Goal: Task Accomplishment & Management: Manage account settings

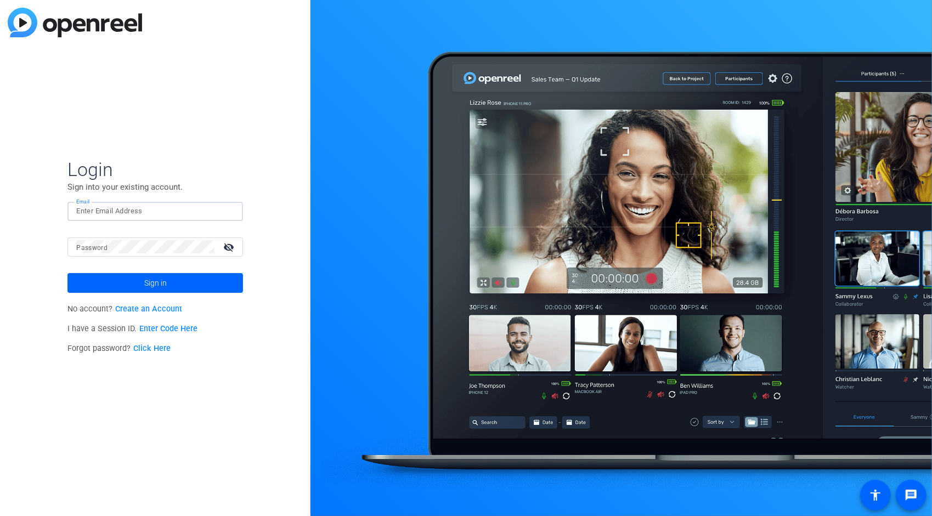
click at [110, 215] on input "Email" at bounding box center [155, 211] width 158 height 13
type input "[PERSON_NAME][EMAIL_ADDRESS][PERSON_NAME][DOMAIN_NAME]"
click at [67, 273] on button "Sign in" at bounding box center [155, 283] width 176 height 20
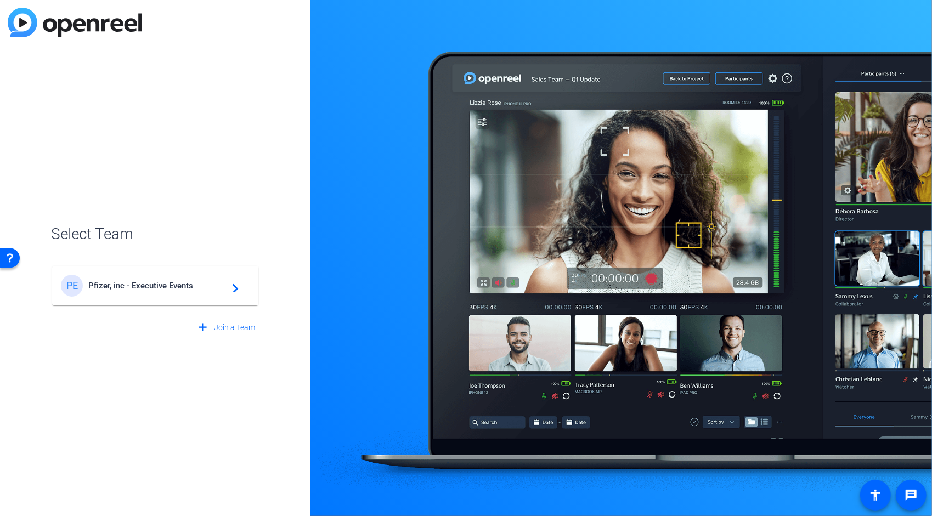
click at [163, 284] on span "Pfizer, inc - Executive Events" at bounding box center [156, 286] width 137 height 10
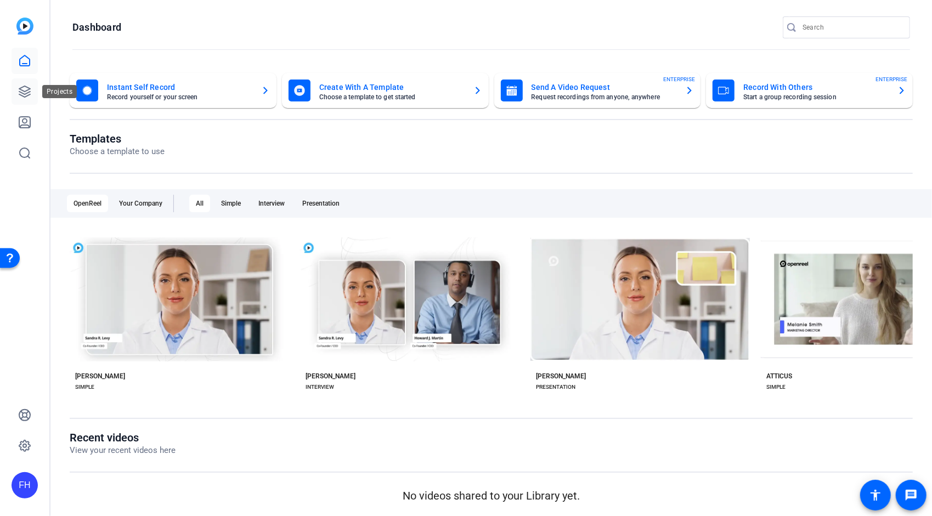
click at [25, 95] on icon at bounding box center [24, 91] width 13 height 13
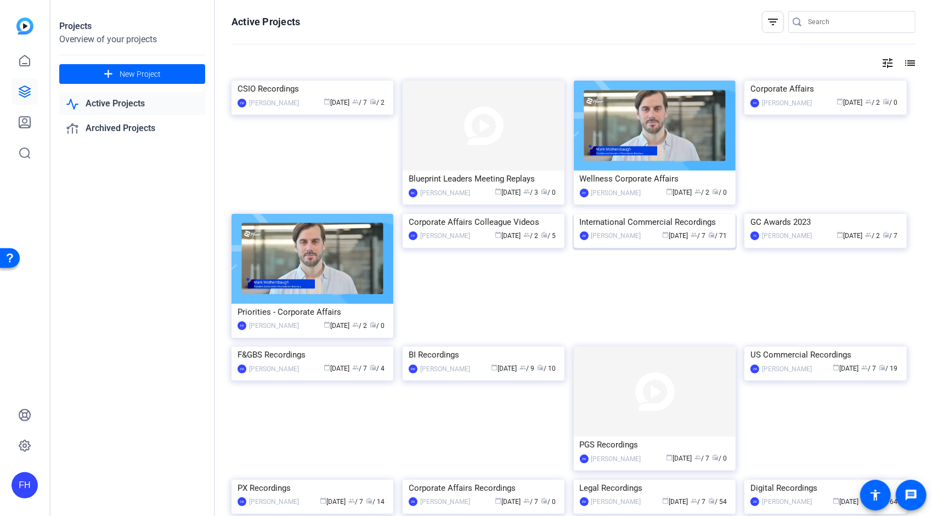
click at [667, 214] on img at bounding box center [655, 214] width 162 height 0
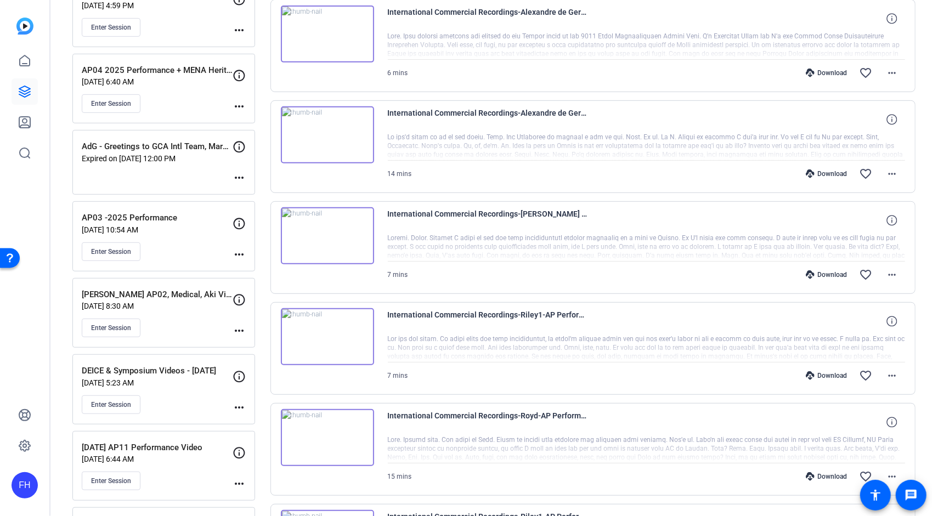
scroll to position [347, 0]
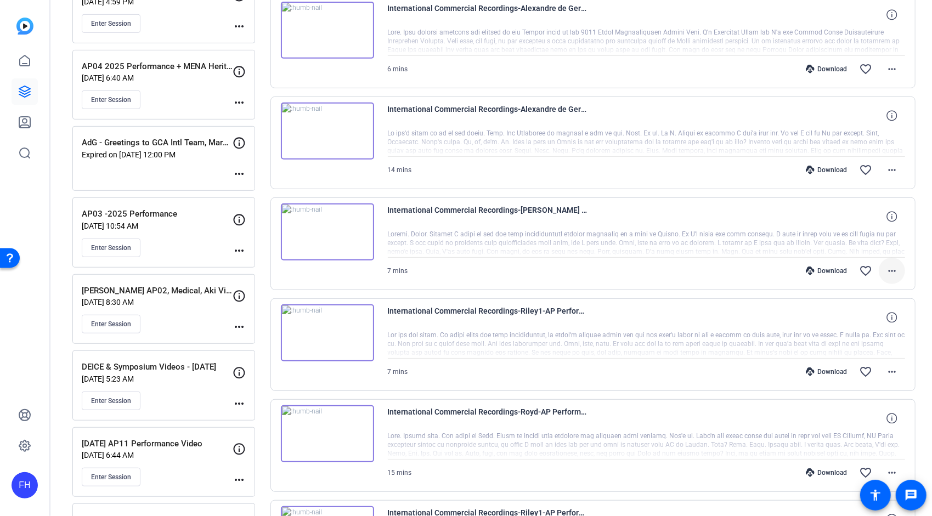
click at [892, 269] on mat-icon "more_horiz" at bounding box center [891, 270] width 13 height 13
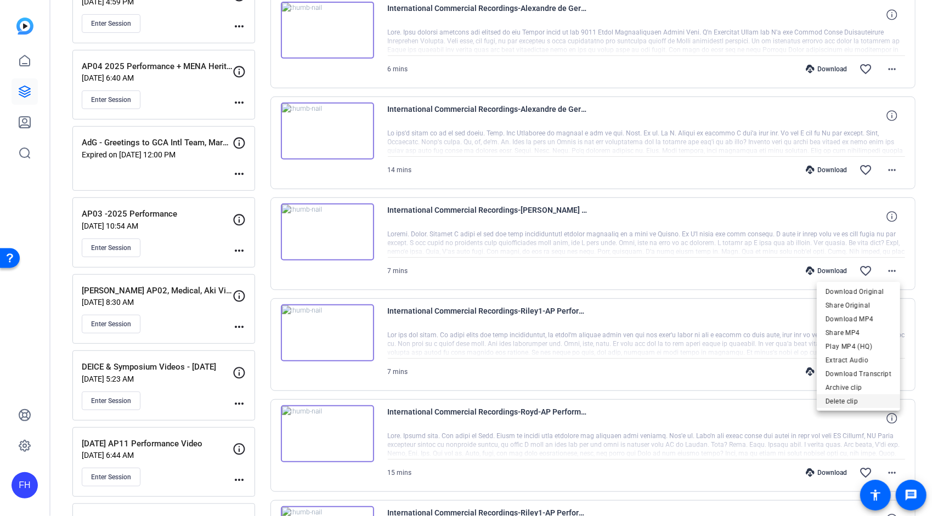
click at [850, 402] on span "Delete clip" at bounding box center [859, 401] width 66 height 13
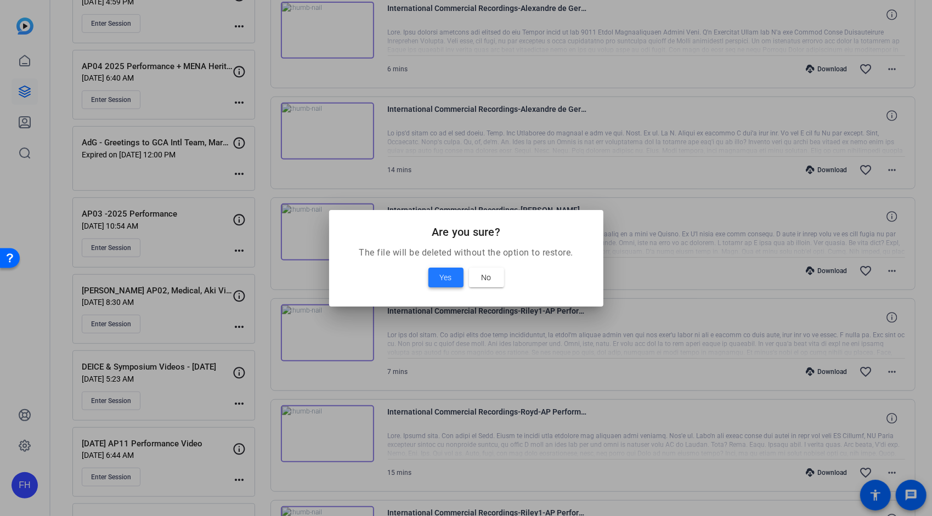
click at [446, 274] on span "Yes" at bounding box center [446, 277] width 12 height 13
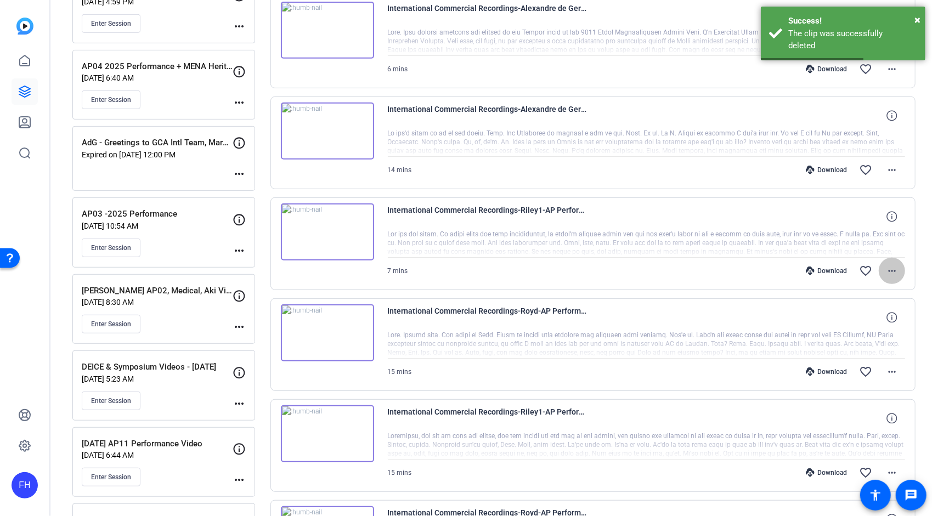
click at [886, 271] on mat-icon "more_horiz" at bounding box center [891, 270] width 13 height 13
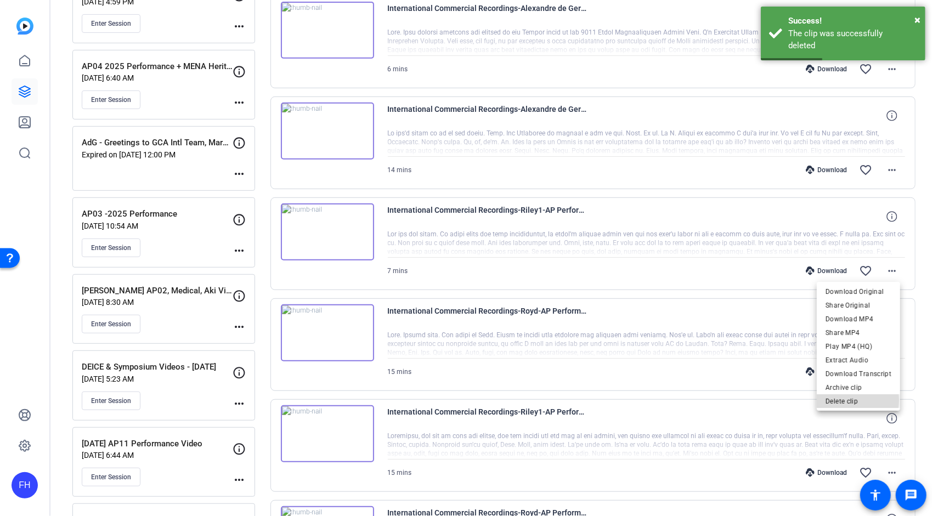
click at [838, 400] on span "Delete clip" at bounding box center [859, 401] width 66 height 13
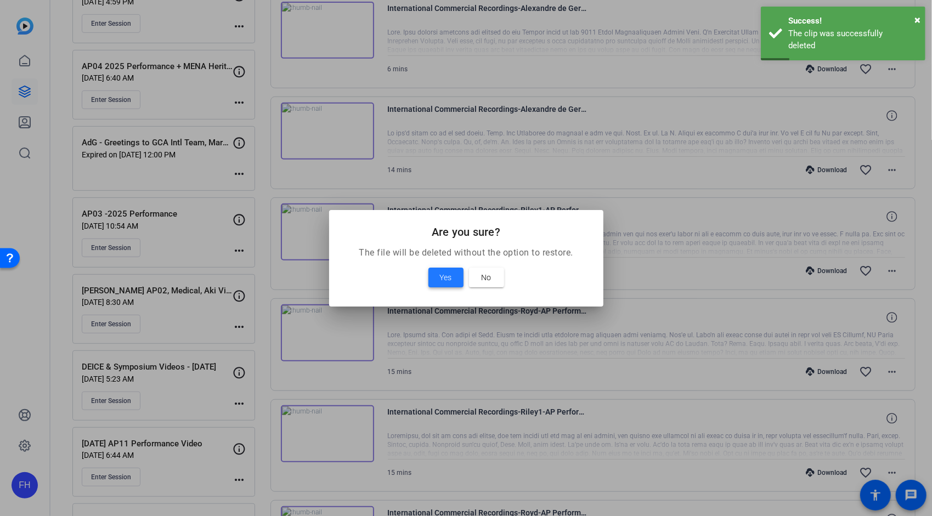
click at [450, 276] on span "Yes" at bounding box center [446, 277] width 12 height 13
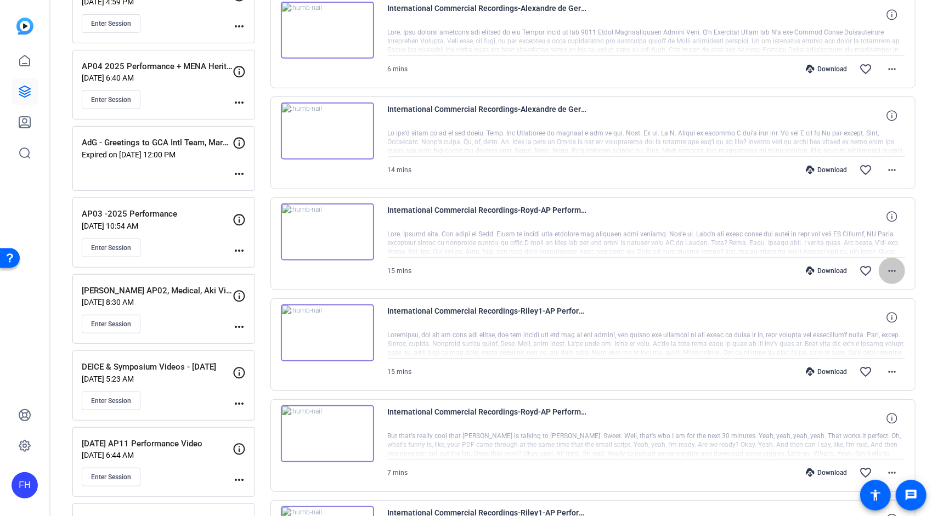
click at [885, 264] on mat-icon "more_horiz" at bounding box center [891, 270] width 13 height 13
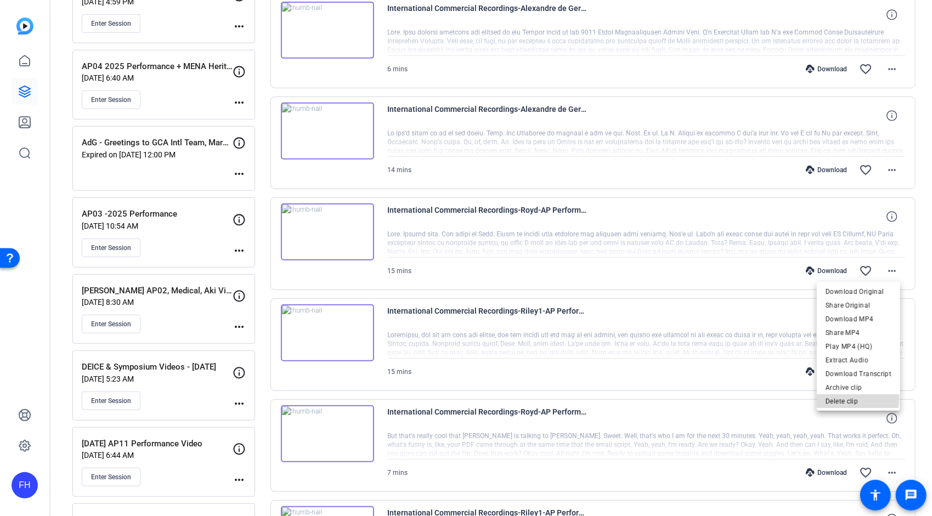
click at [841, 399] on span "Delete clip" at bounding box center [859, 401] width 66 height 13
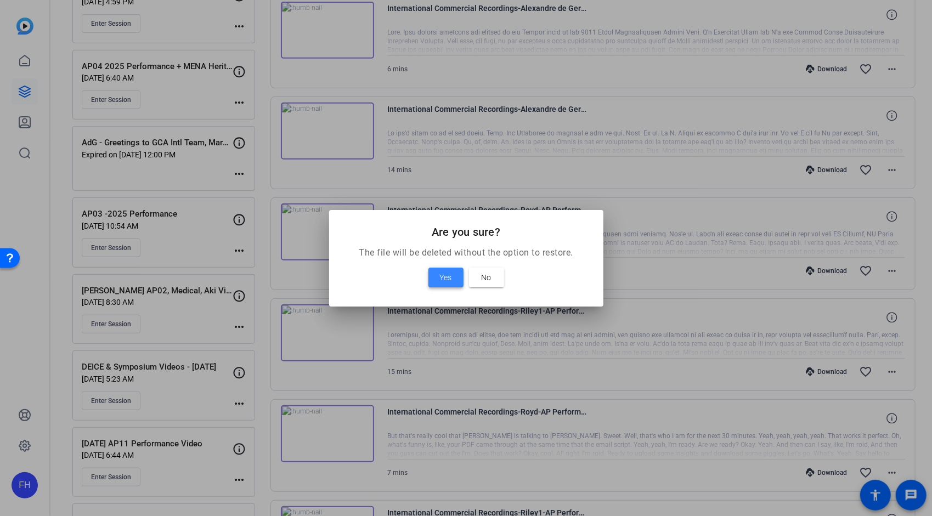
click at [443, 278] on span "Yes" at bounding box center [446, 277] width 12 height 13
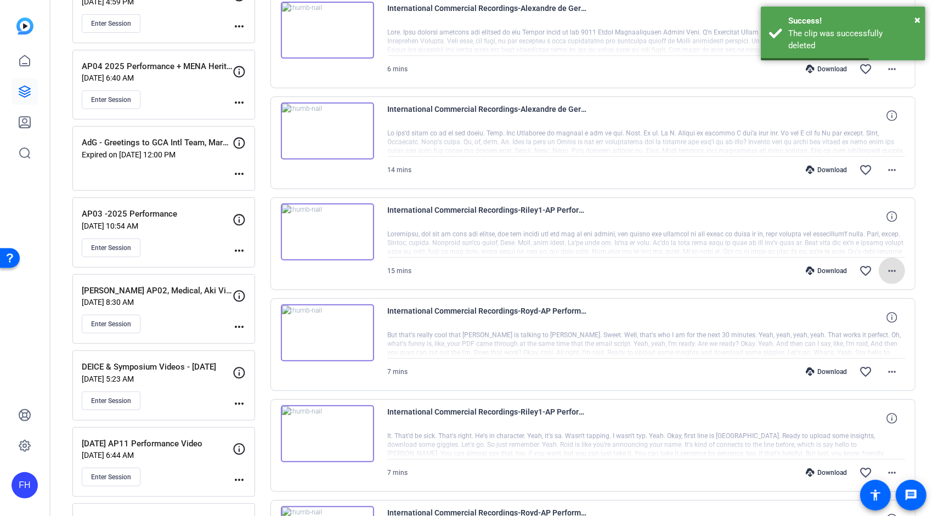
click at [885, 270] on mat-icon "more_horiz" at bounding box center [891, 270] width 13 height 13
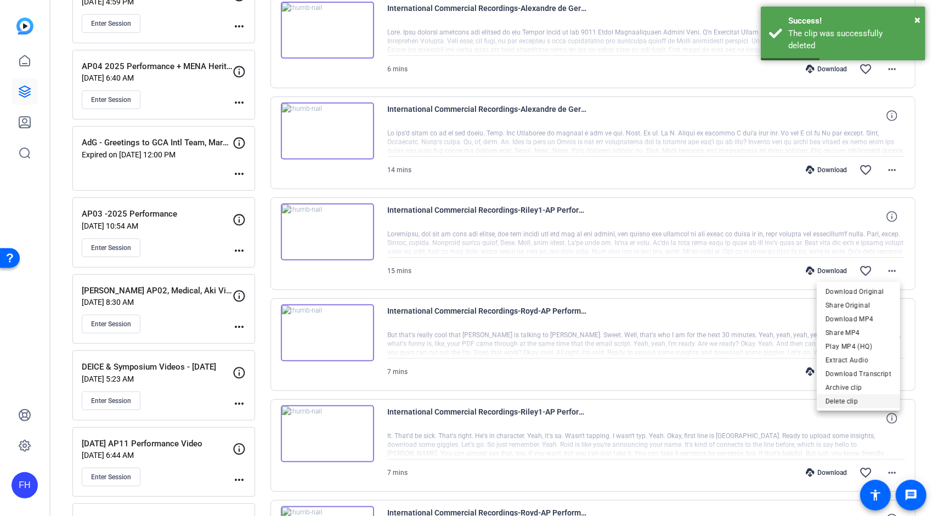
click at [855, 398] on span "Delete clip" at bounding box center [859, 401] width 66 height 13
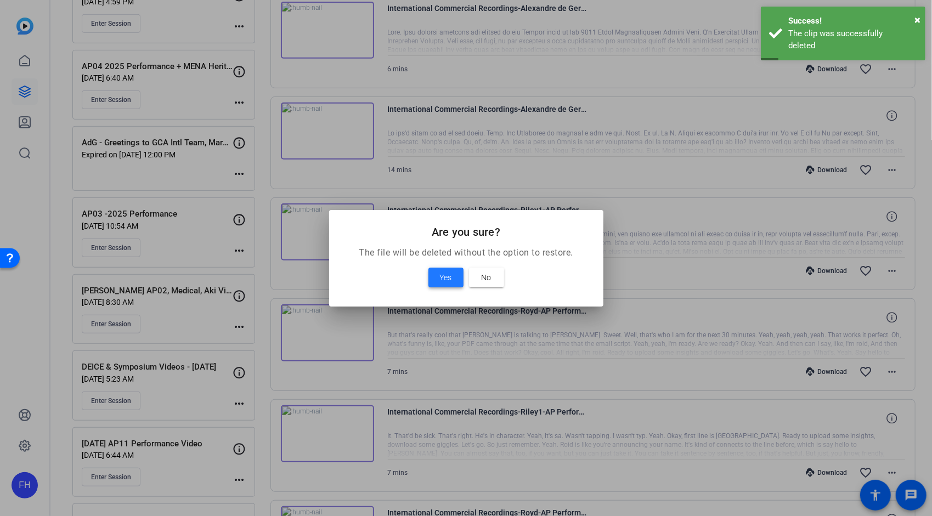
click at [445, 268] on span at bounding box center [445, 277] width 35 height 26
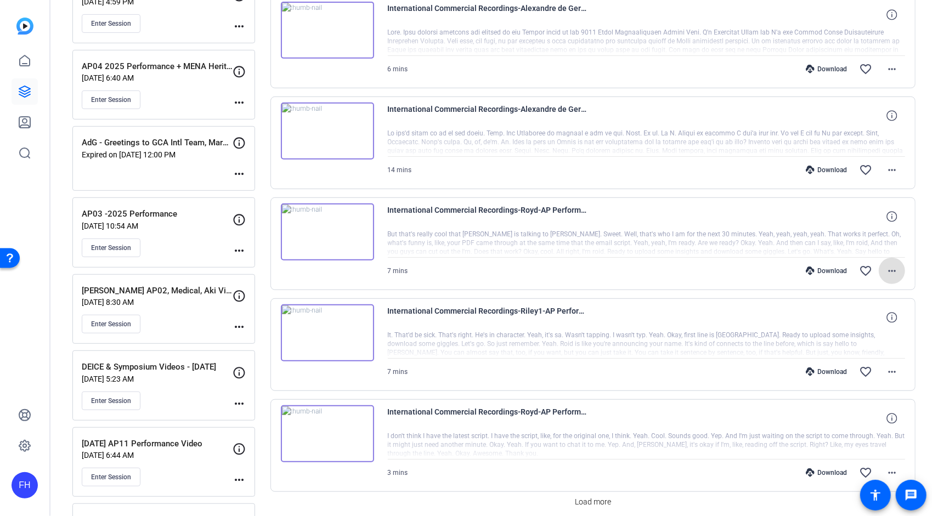
click at [886, 274] on mat-icon "more_horiz" at bounding box center [891, 270] width 13 height 13
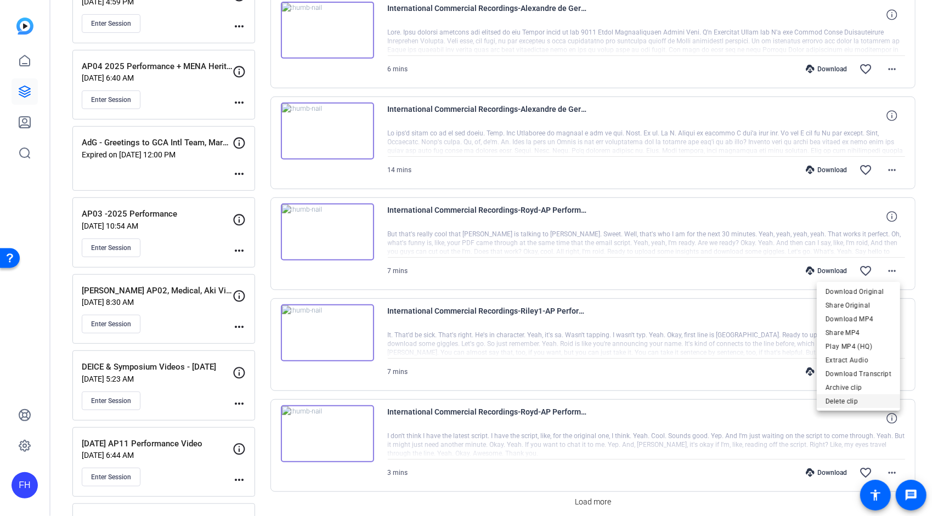
click at [840, 400] on span "Delete clip" at bounding box center [859, 401] width 66 height 13
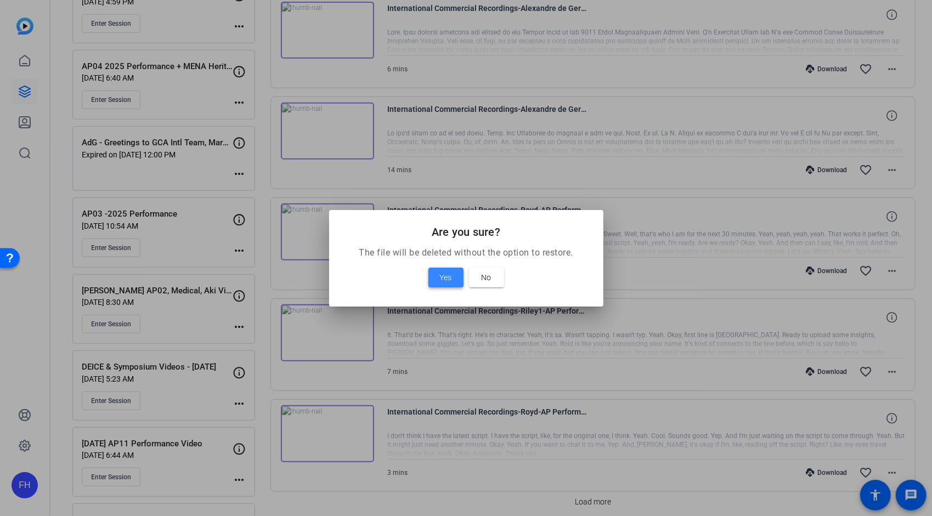
click at [450, 279] on span "Yes" at bounding box center [446, 277] width 12 height 13
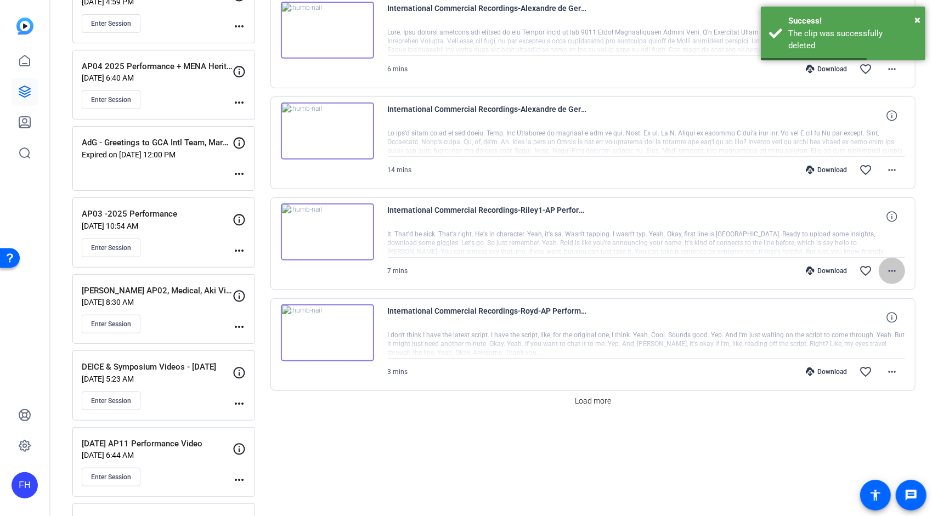
click at [890, 275] on span at bounding box center [892, 271] width 26 height 26
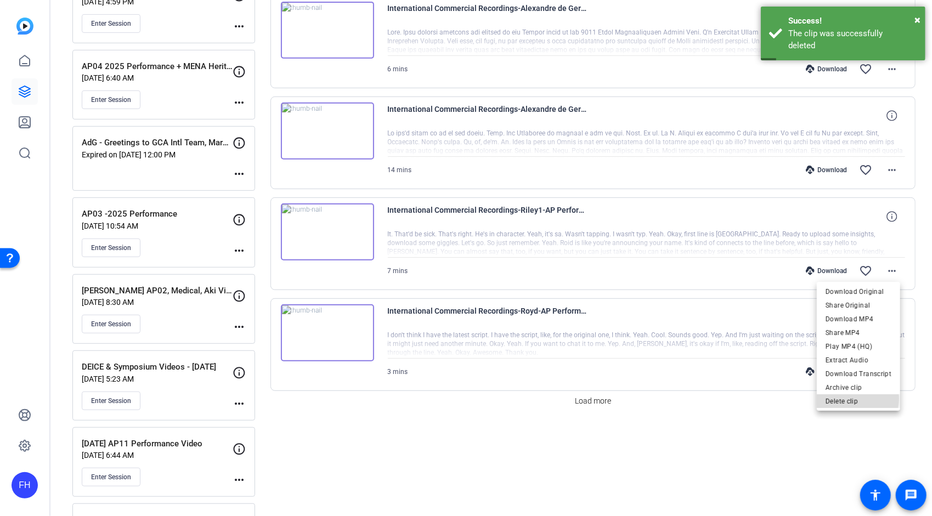
click at [838, 399] on span "Delete clip" at bounding box center [859, 401] width 66 height 13
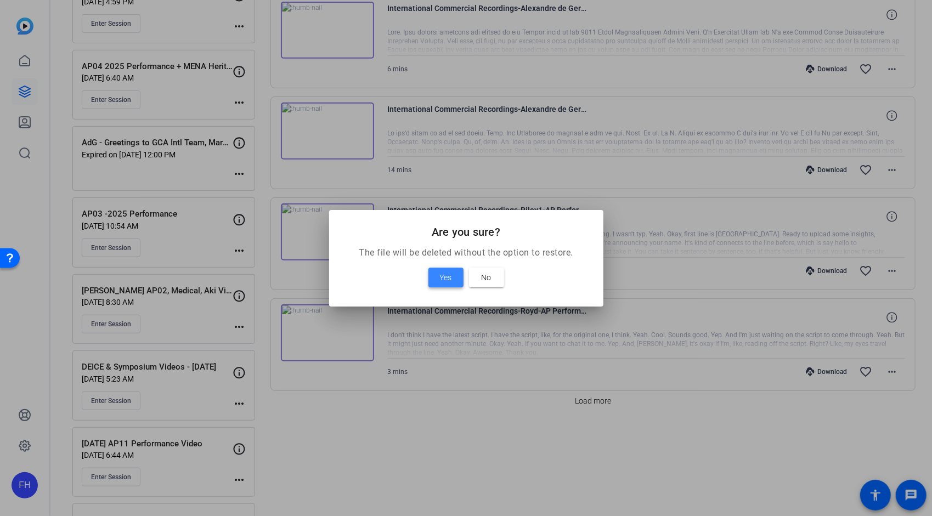
click at [447, 275] on span "Yes" at bounding box center [446, 277] width 12 height 13
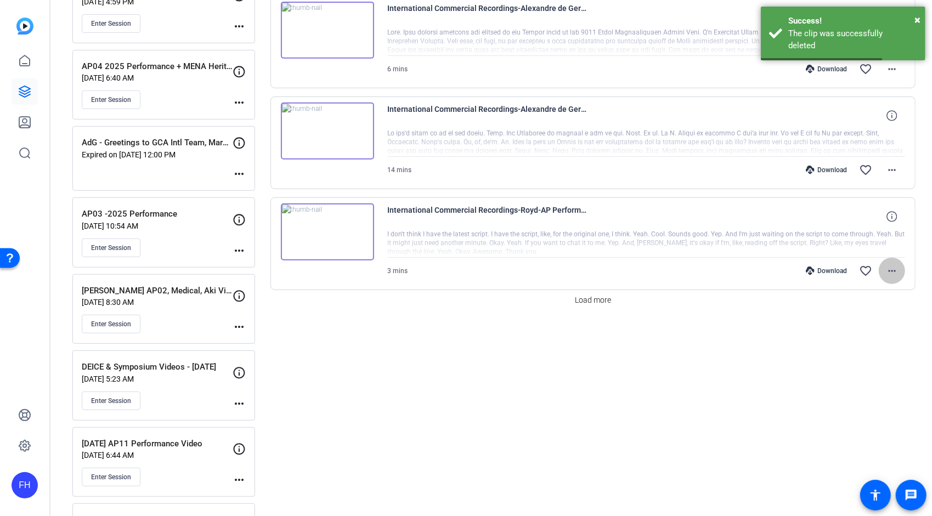
click at [888, 265] on mat-icon "more_horiz" at bounding box center [891, 270] width 13 height 13
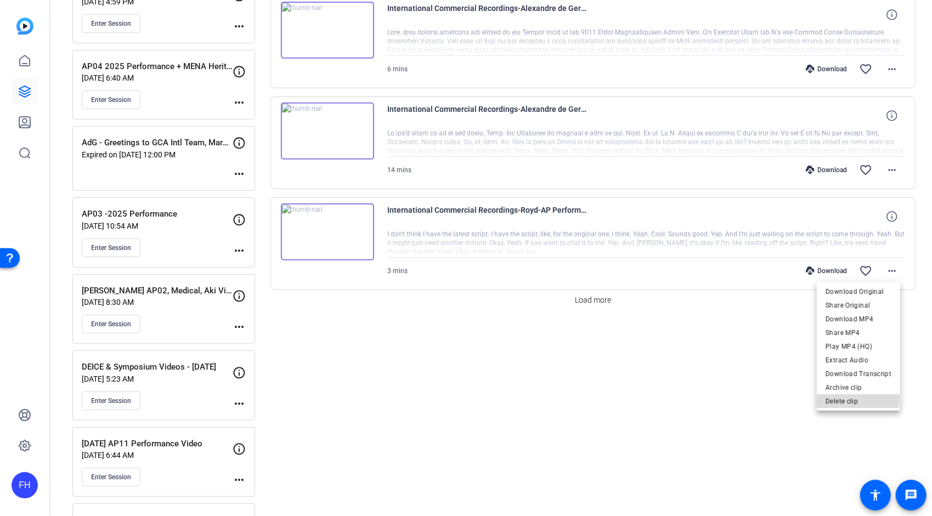
click at [847, 398] on span "Delete clip" at bounding box center [859, 401] width 66 height 13
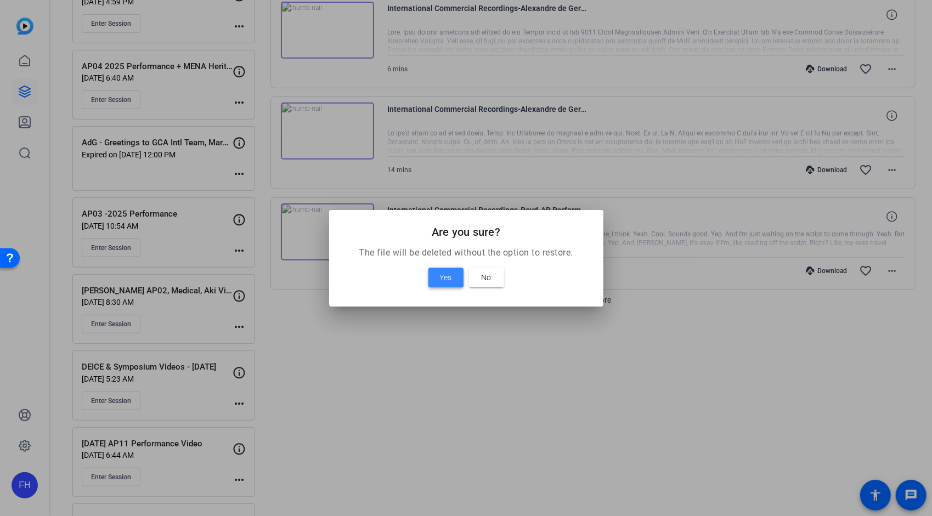
click at [437, 273] on span at bounding box center [445, 277] width 35 height 26
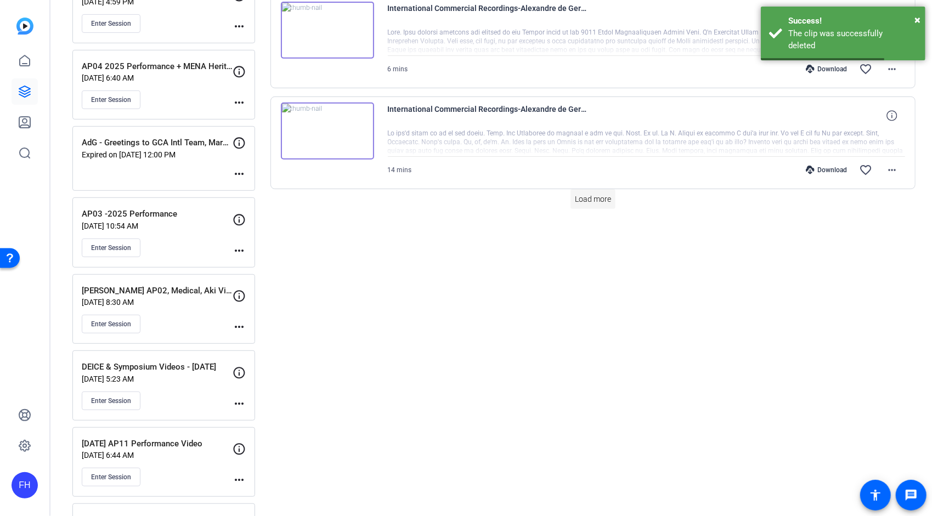
click at [580, 198] on span "Load more" at bounding box center [593, 200] width 36 height 12
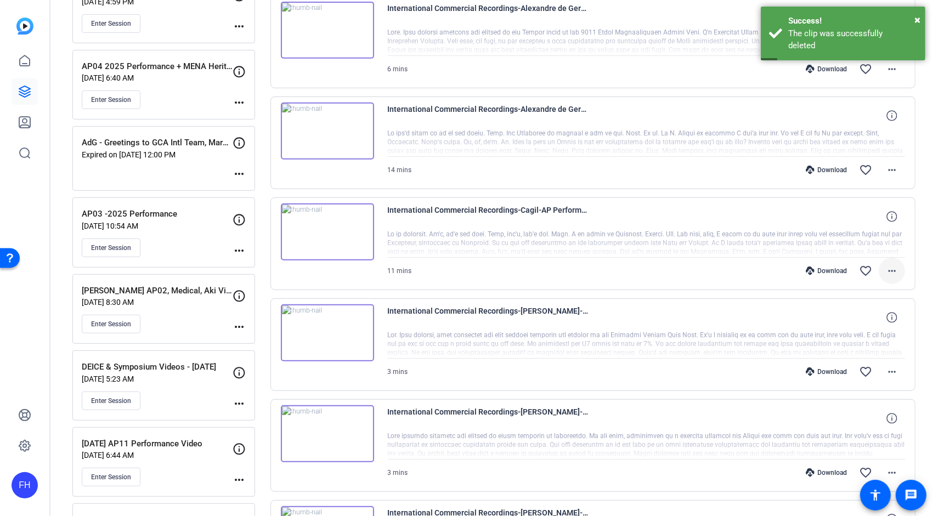
click at [889, 269] on mat-icon "more_horiz" at bounding box center [891, 270] width 13 height 13
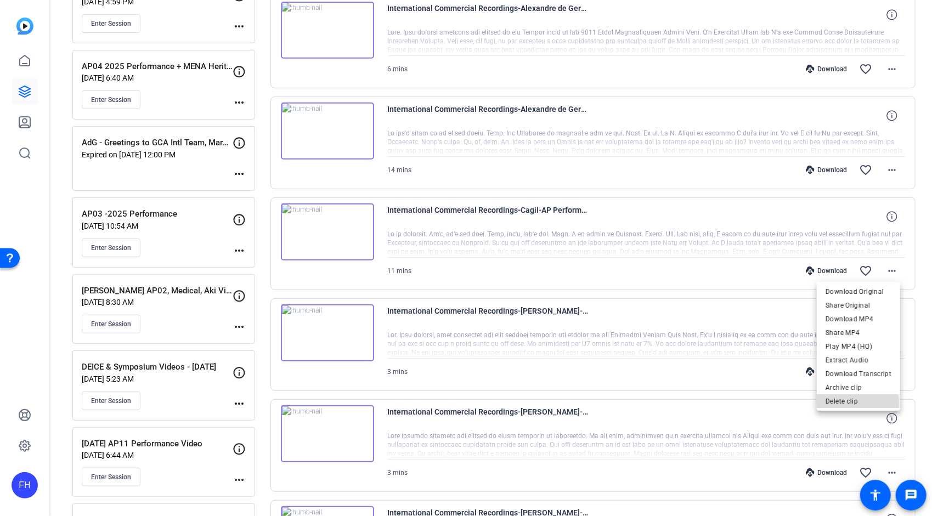
click at [849, 403] on span "Delete clip" at bounding box center [859, 401] width 66 height 13
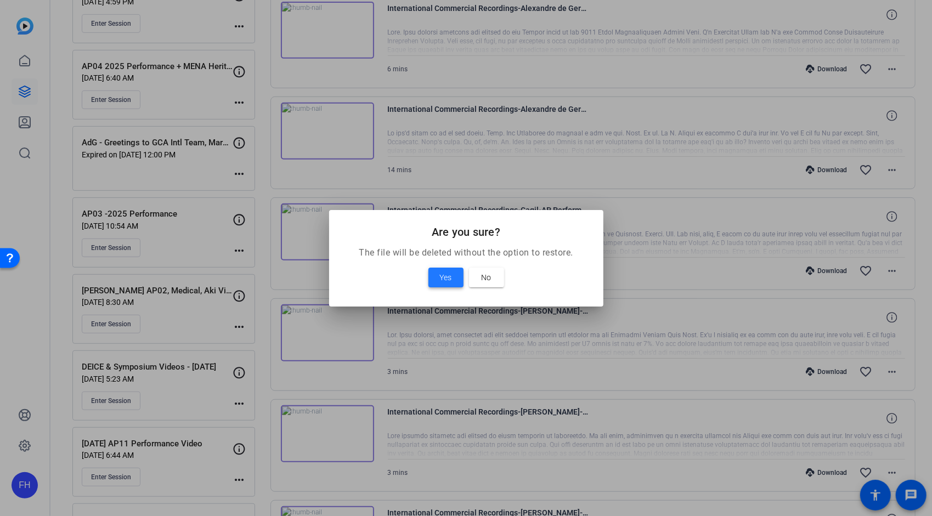
click at [448, 282] on span "Yes" at bounding box center [446, 277] width 12 height 13
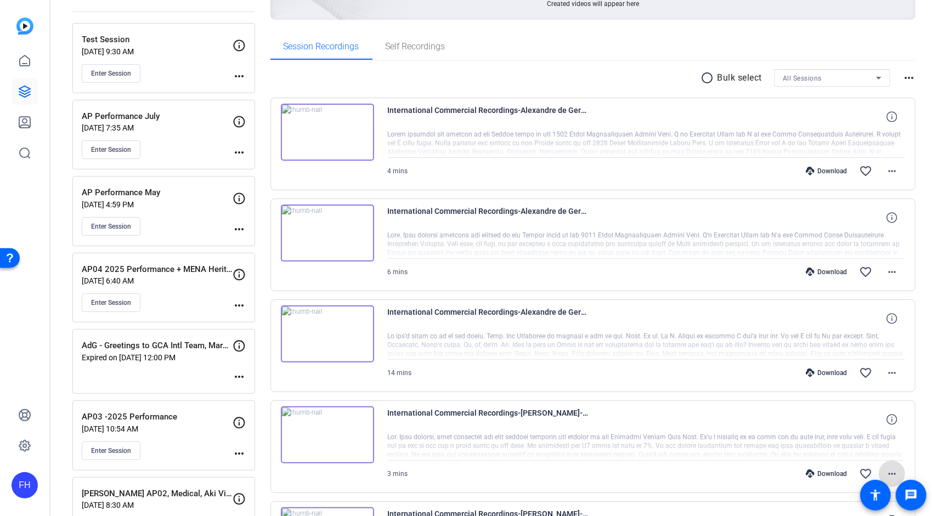
scroll to position [145, 0]
click at [887, 370] on mat-icon "more_horiz" at bounding box center [891, 371] width 13 height 13
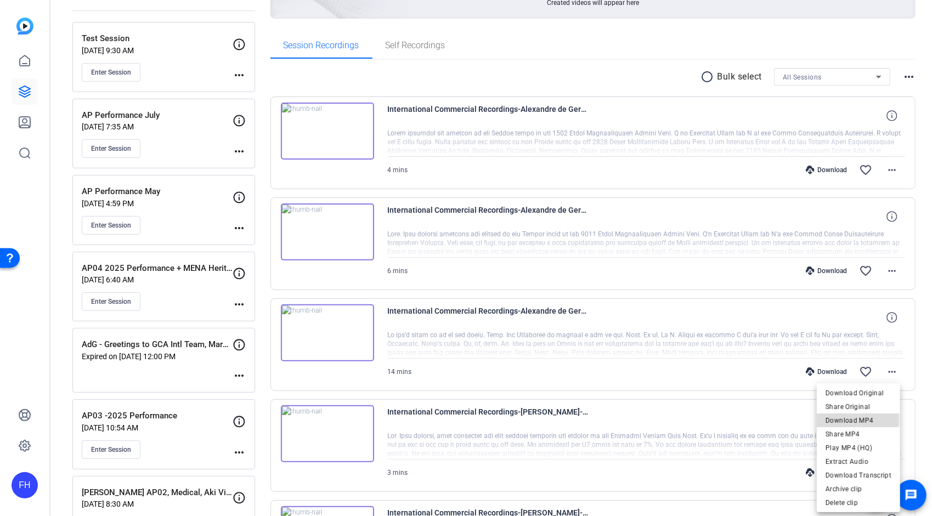
click at [855, 420] on span "Download MP4" at bounding box center [859, 420] width 66 height 13
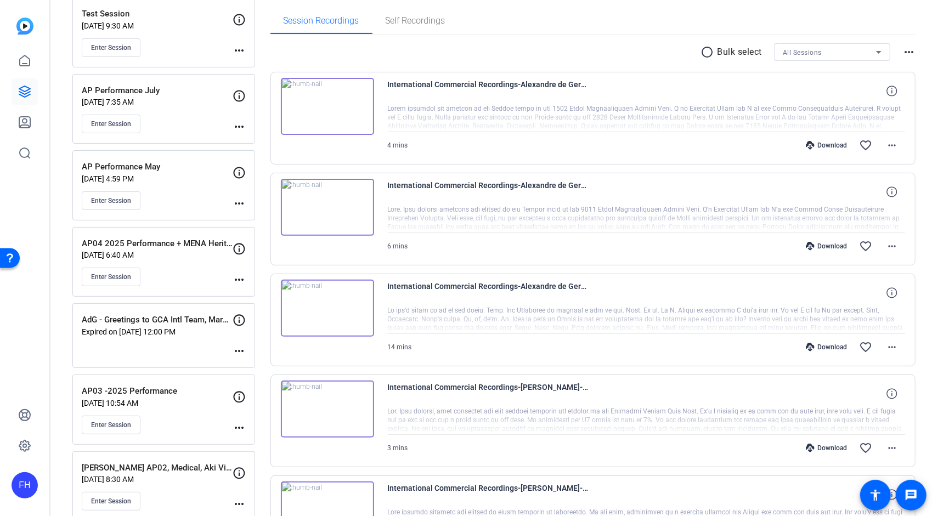
scroll to position [172, 0]
